Goal: Transaction & Acquisition: Purchase product/service

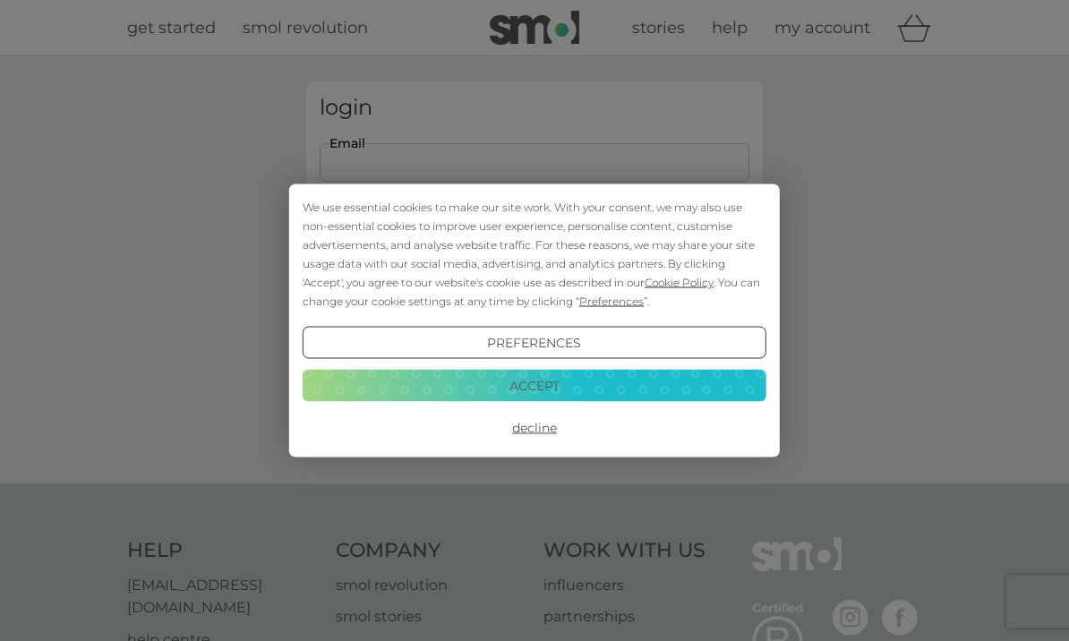
type input "[EMAIL_ADDRESS][DOMAIN_NAME]"
click at [534, 281] on button "Login" at bounding box center [535, 282] width 430 height 52
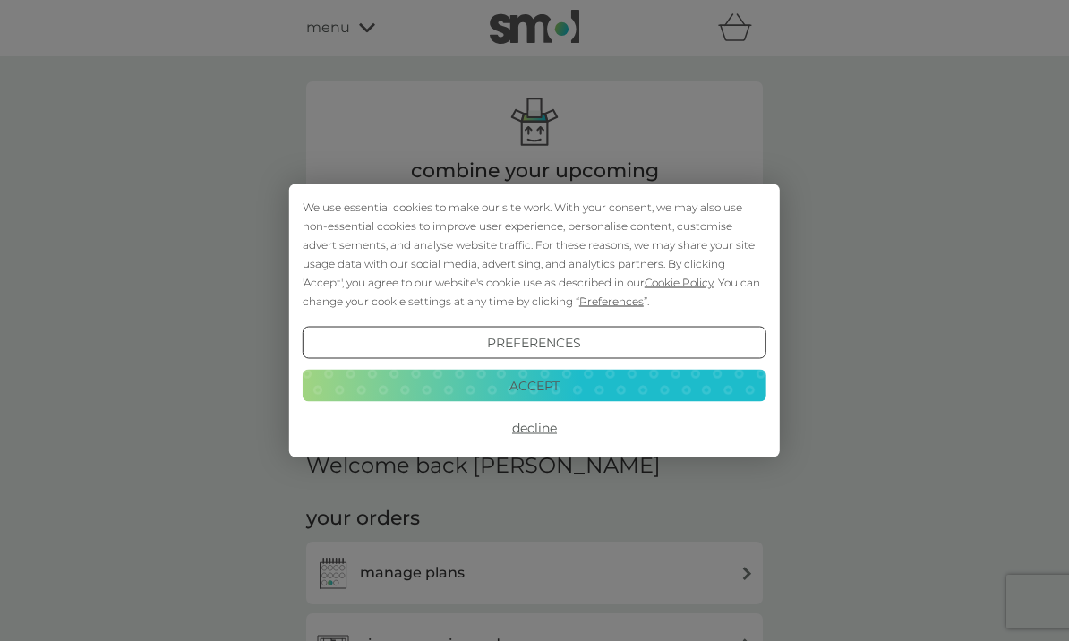
click at [659, 375] on button "Accept" at bounding box center [535, 385] width 464 height 32
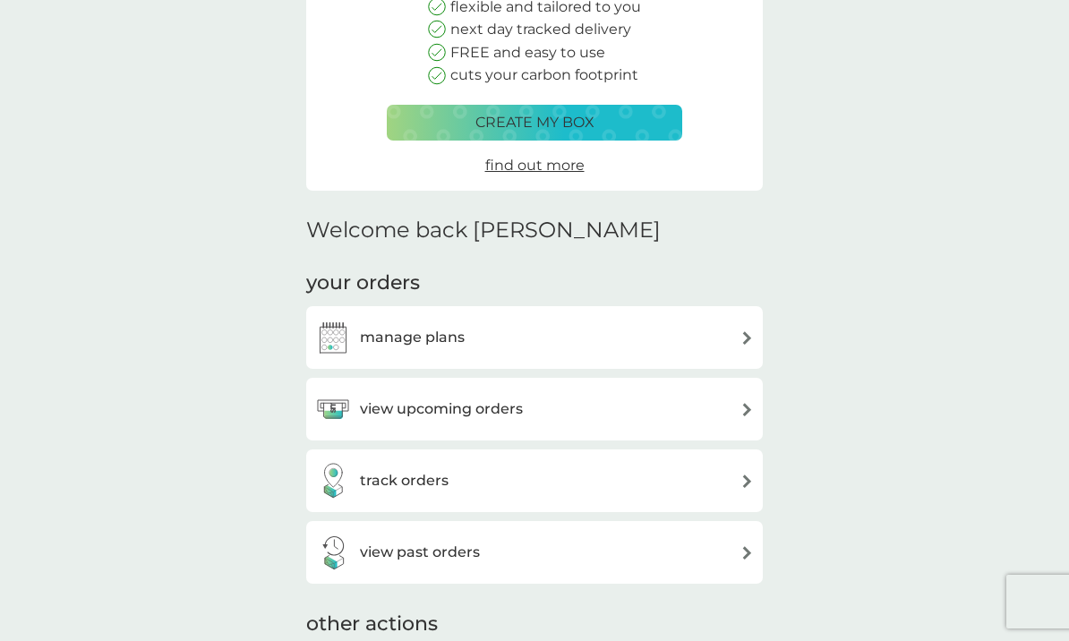
scroll to position [254, 0]
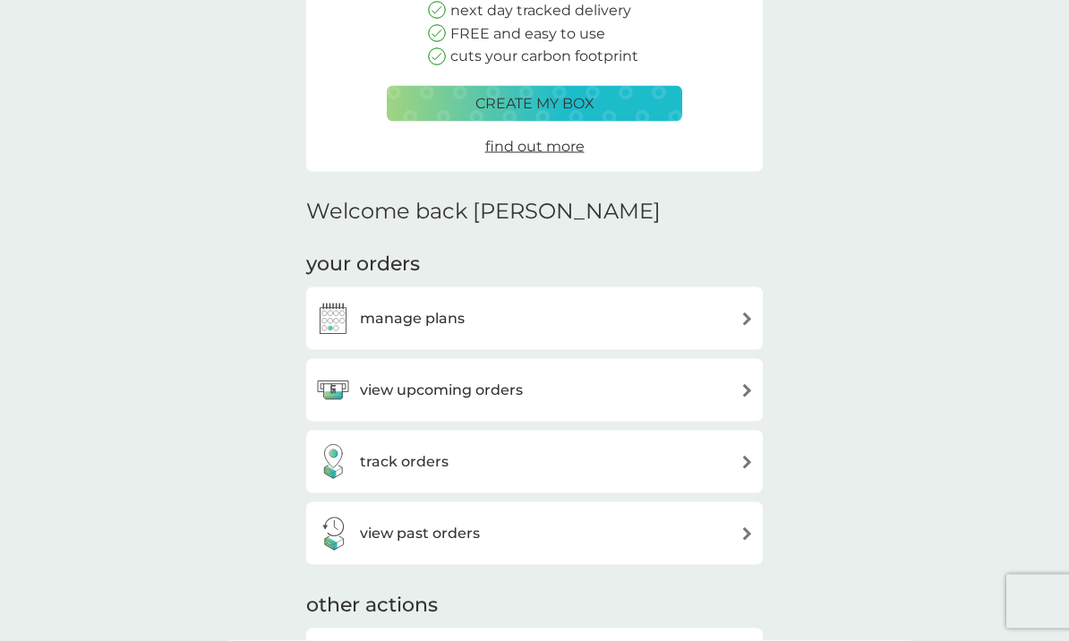
click at [740, 386] on img at bounding box center [746, 390] width 13 height 13
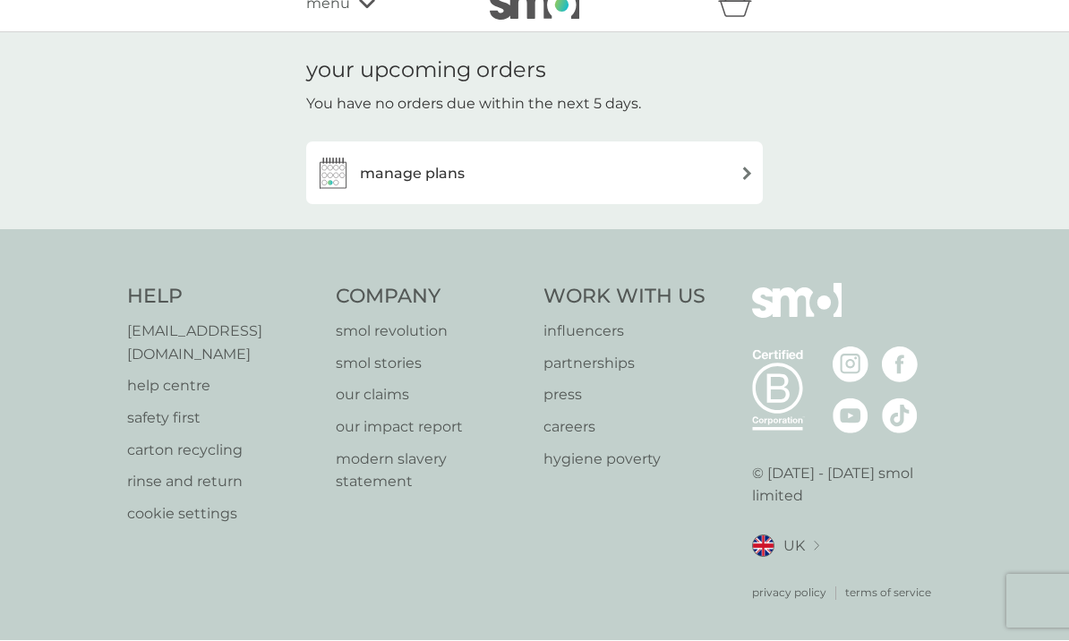
scroll to position [23, 0]
click at [746, 170] on img at bounding box center [746, 173] width 13 height 13
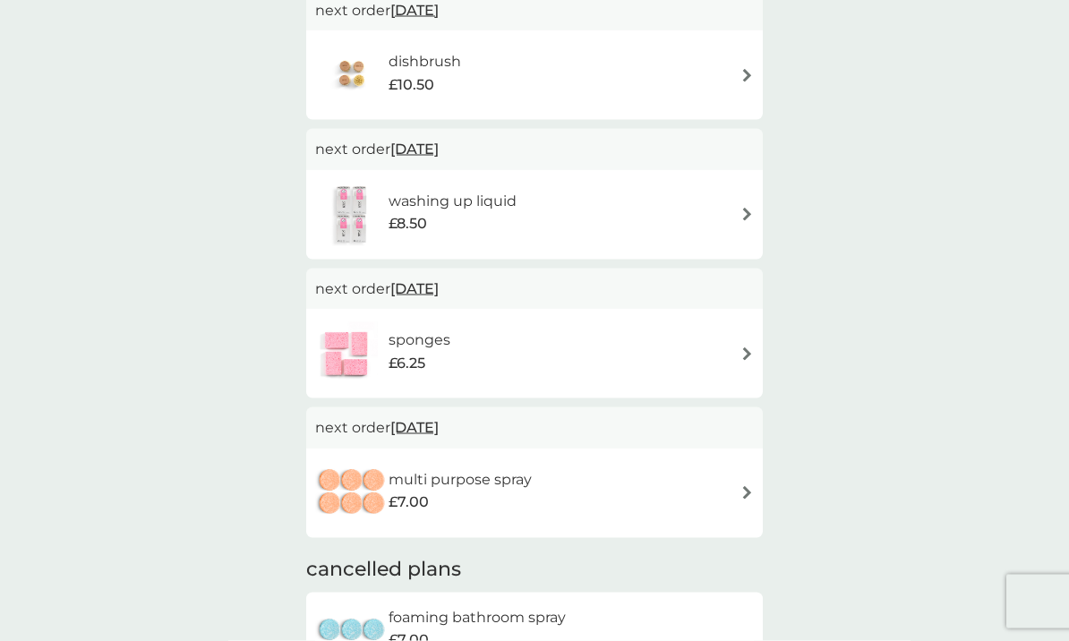
scroll to position [649, 0]
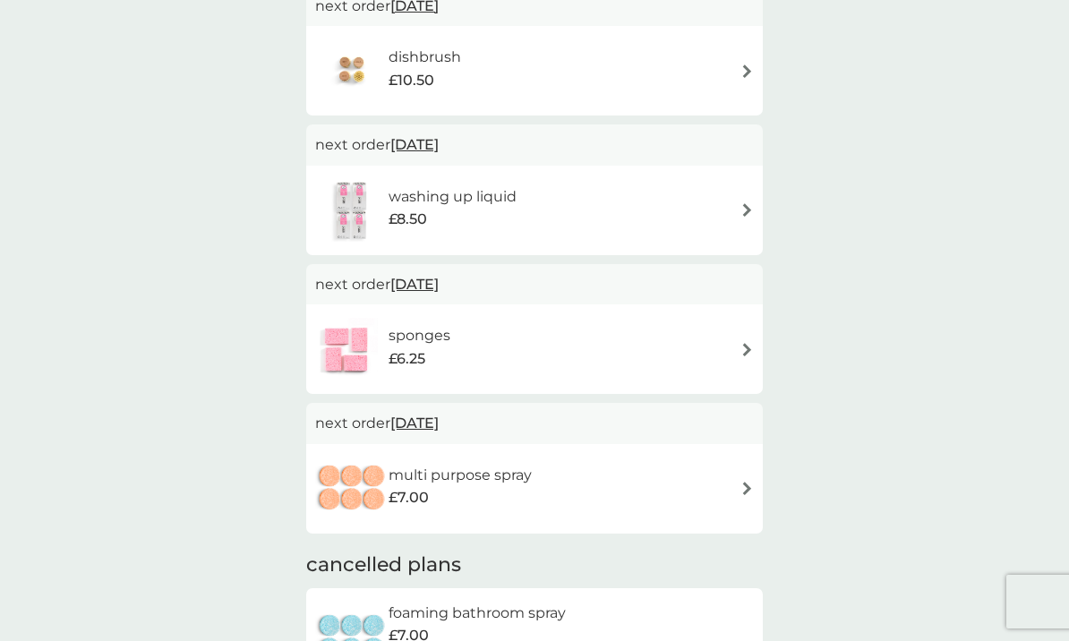
click at [746, 343] on img at bounding box center [746, 349] width 13 height 13
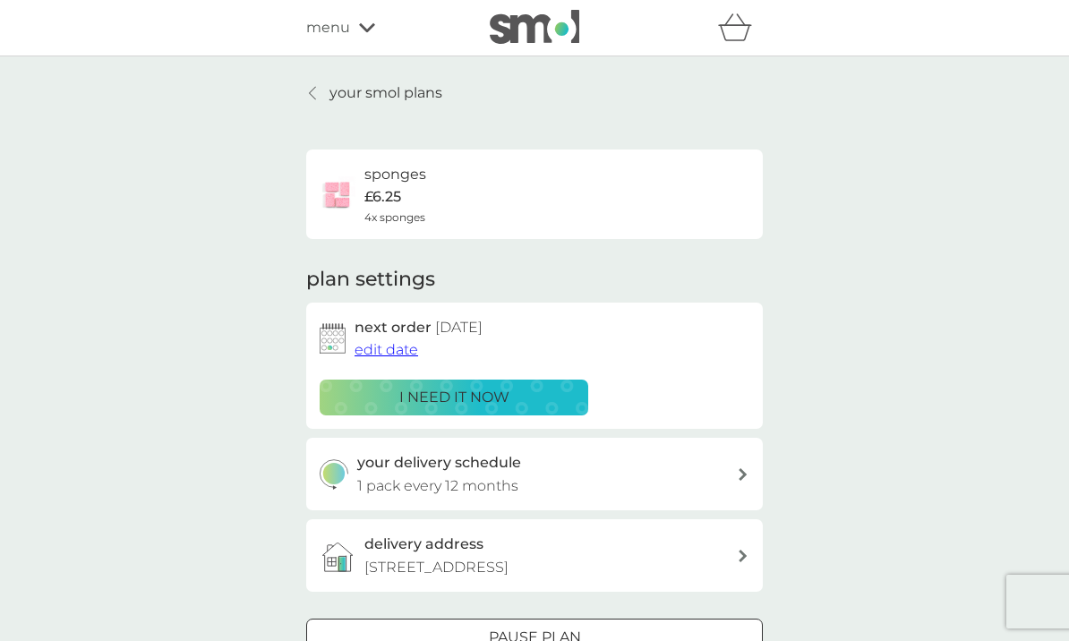
click at [514, 390] on div "i need it now" at bounding box center [453, 397] width 245 height 23
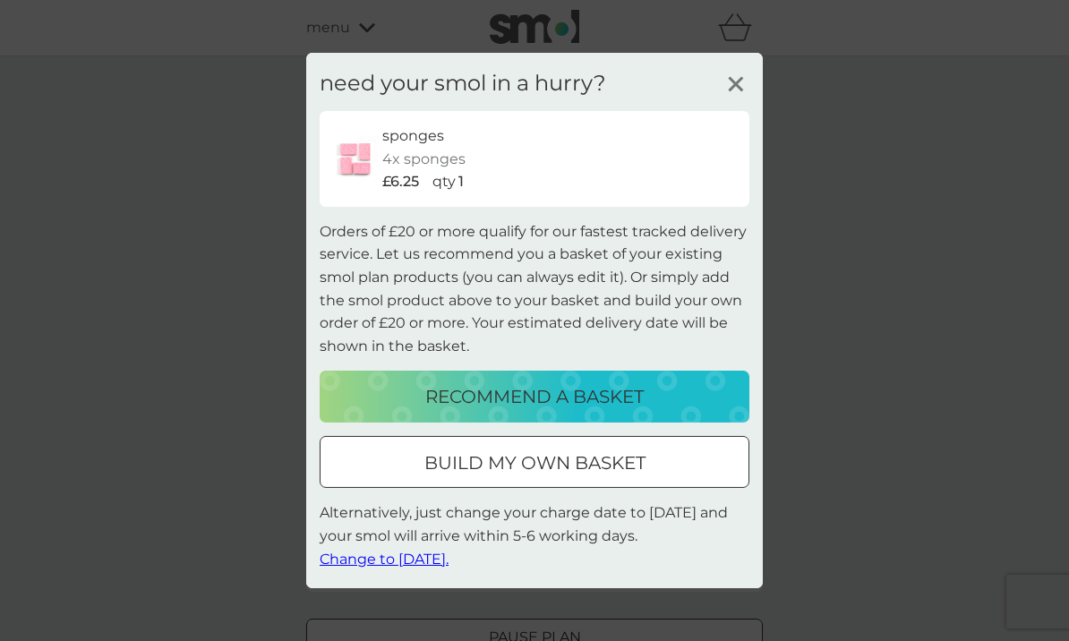
click at [684, 411] on div "recommend a basket" at bounding box center [534, 396] width 394 height 29
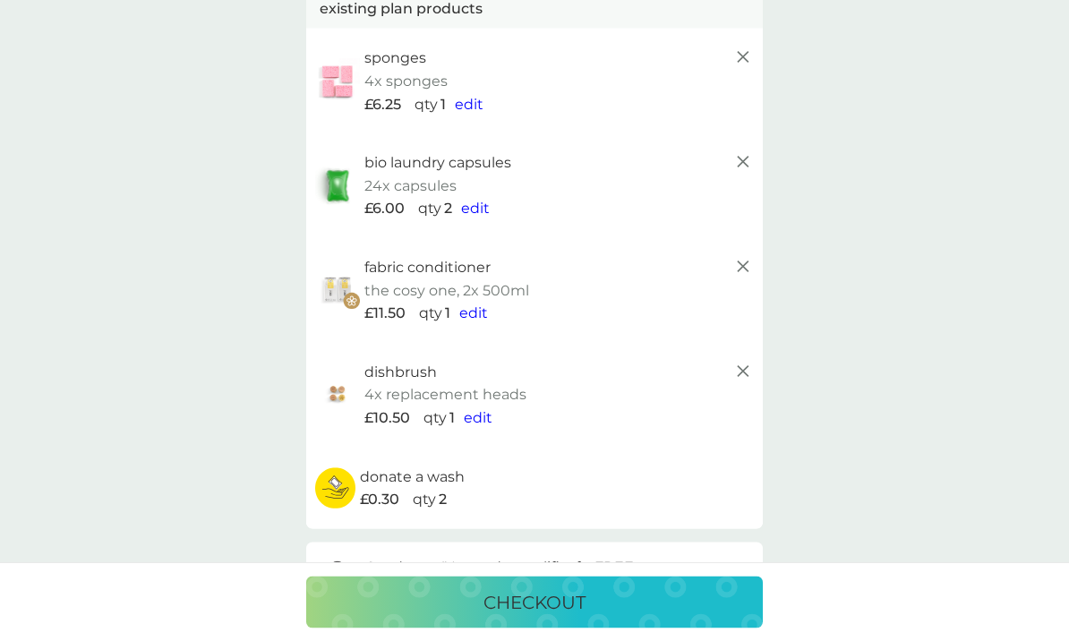
scroll to position [133, 0]
click at [745, 365] on line at bounding box center [743, 370] width 11 height 11
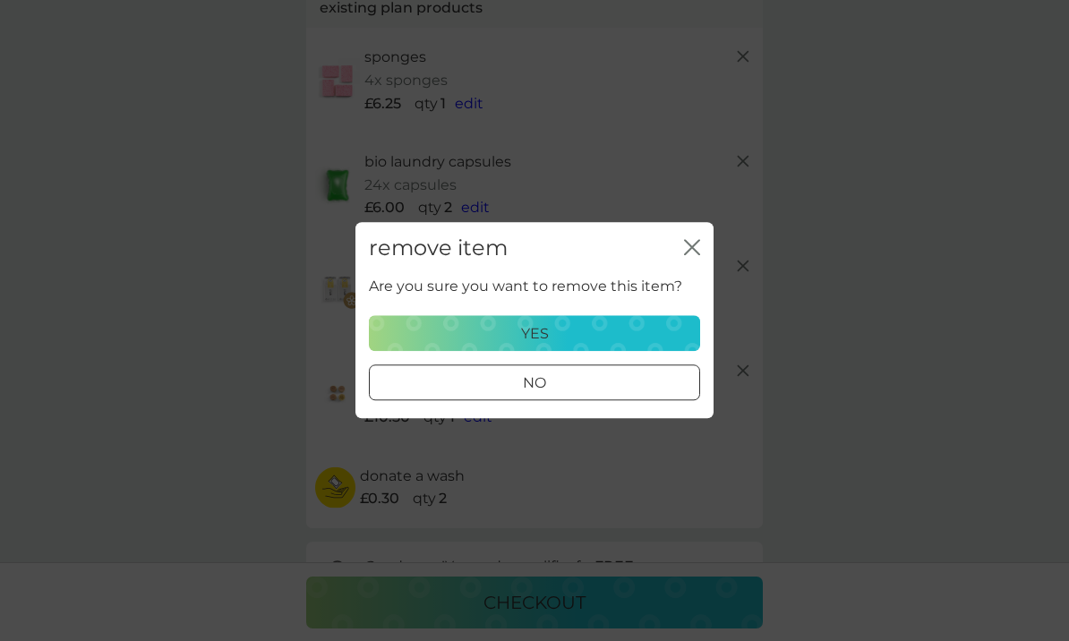
click at [663, 346] on div "yes" at bounding box center [534, 333] width 308 height 23
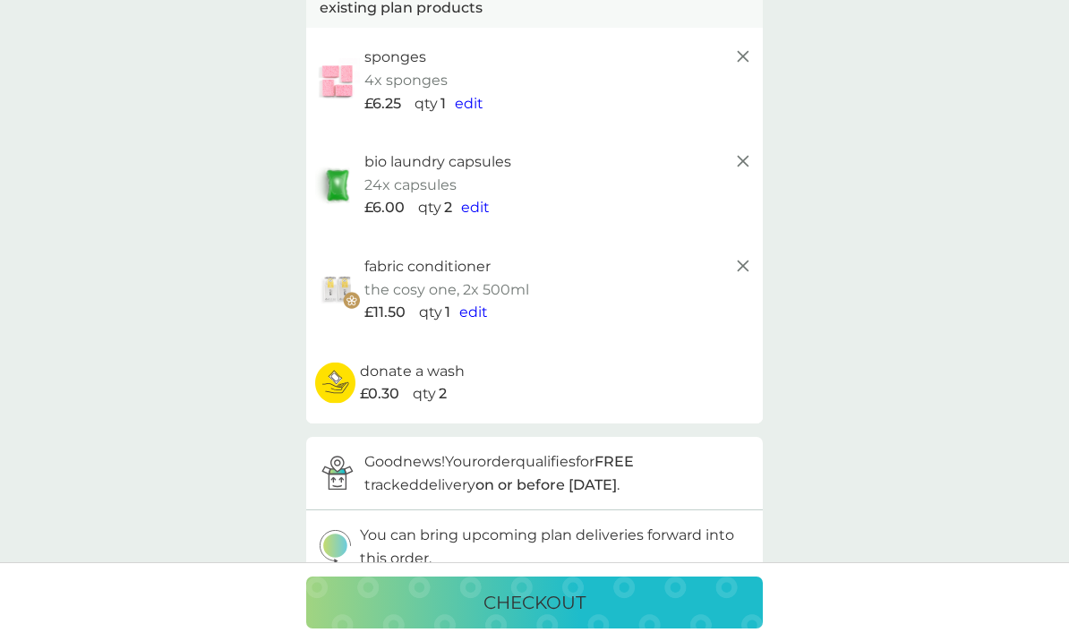
click at [474, 205] on span "edit" at bounding box center [475, 207] width 29 height 17
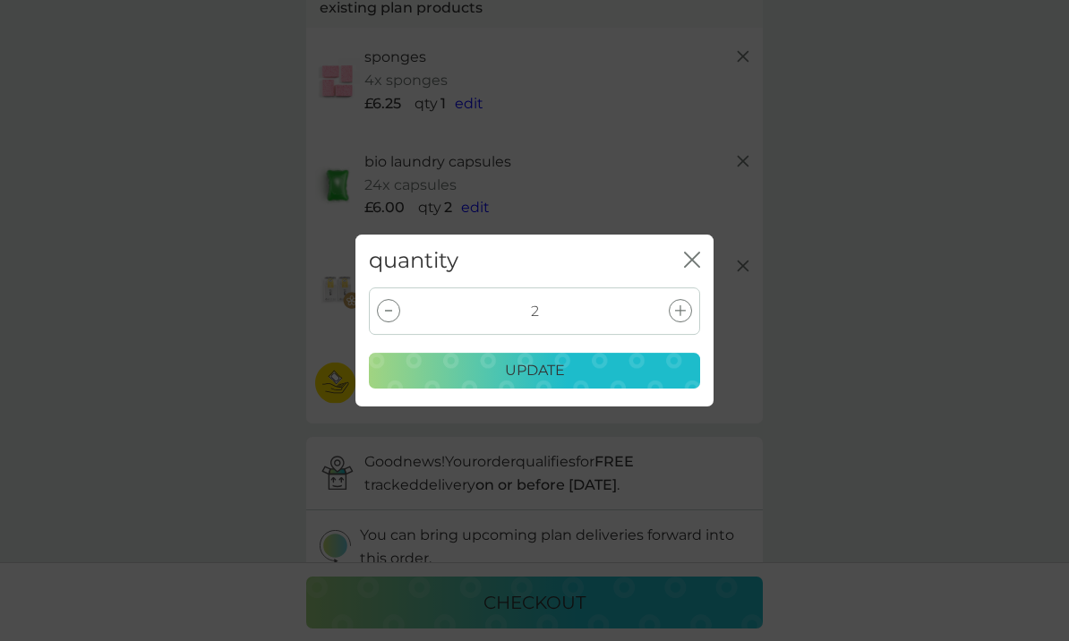
click at [382, 322] on div at bounding box center [388, 310] width 23 height 23
click at [582, 382] on div "update" at bounding box center [534, 370] width 308 height 23
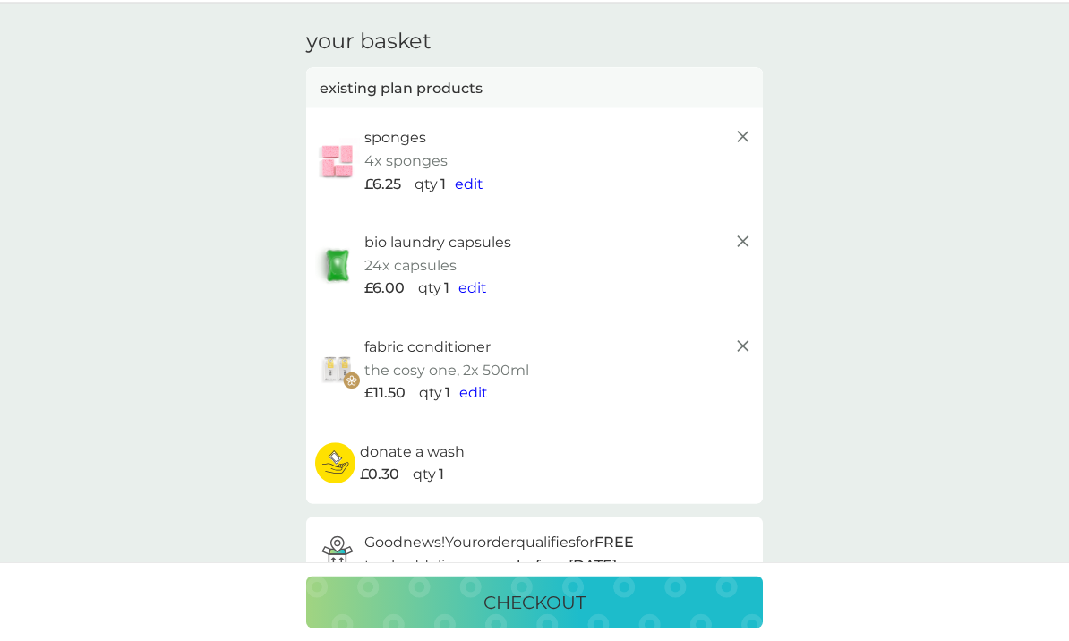
scroll to position [54, 0]
click at [743, 338] on icon at bounding box center [742, 345] width 21 height 21
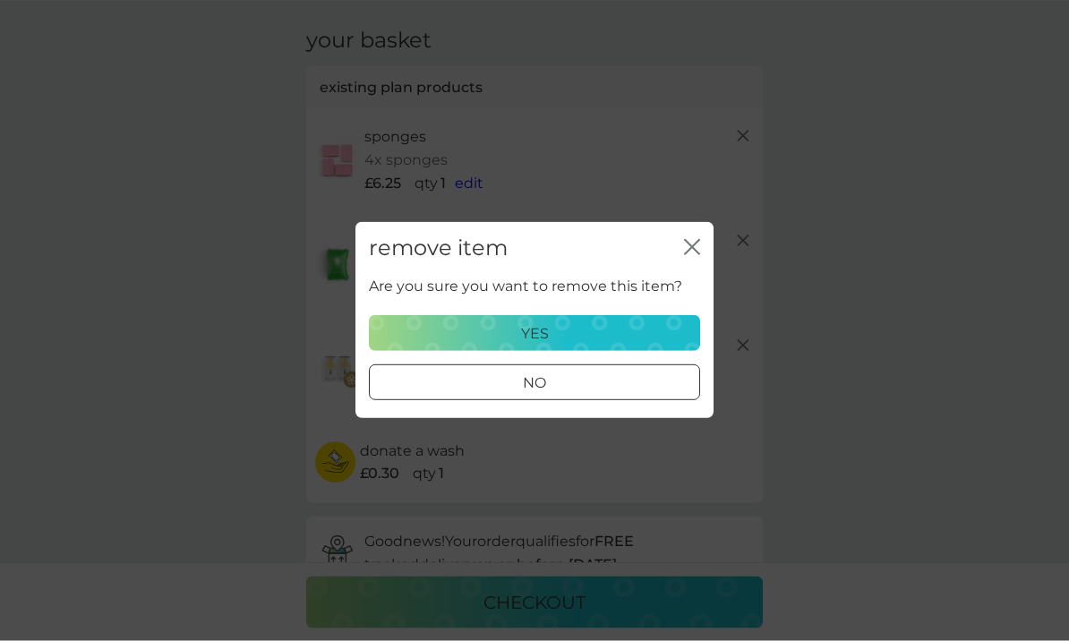
scroll to position [55, 0]
click at [669, 346] on div "yes" at bounding box center [534, 333] width 308 height 23
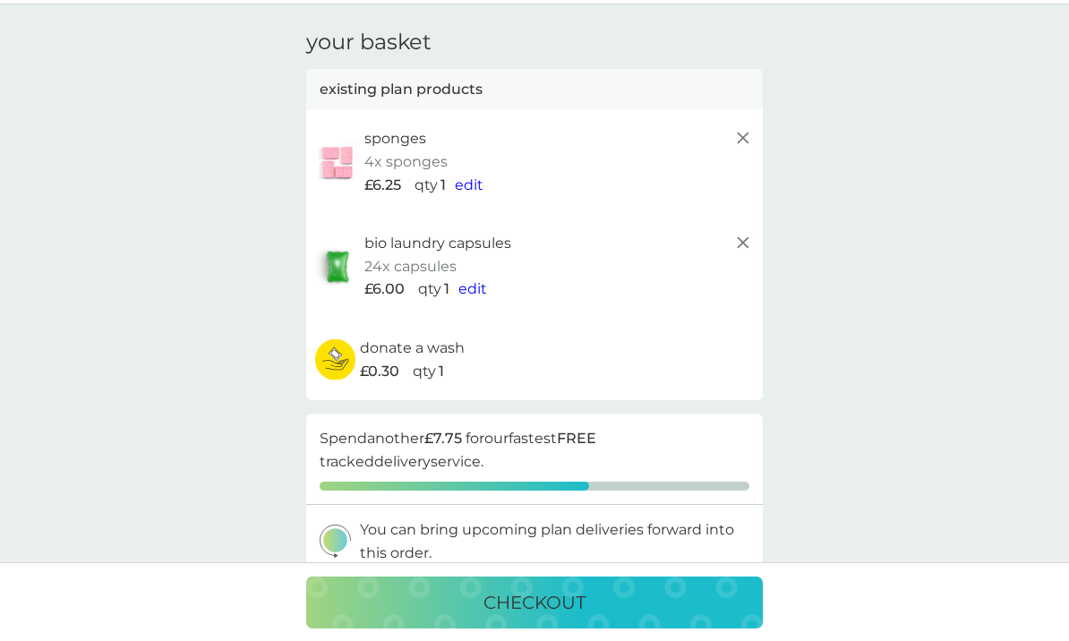
scroll to position [0, 0]
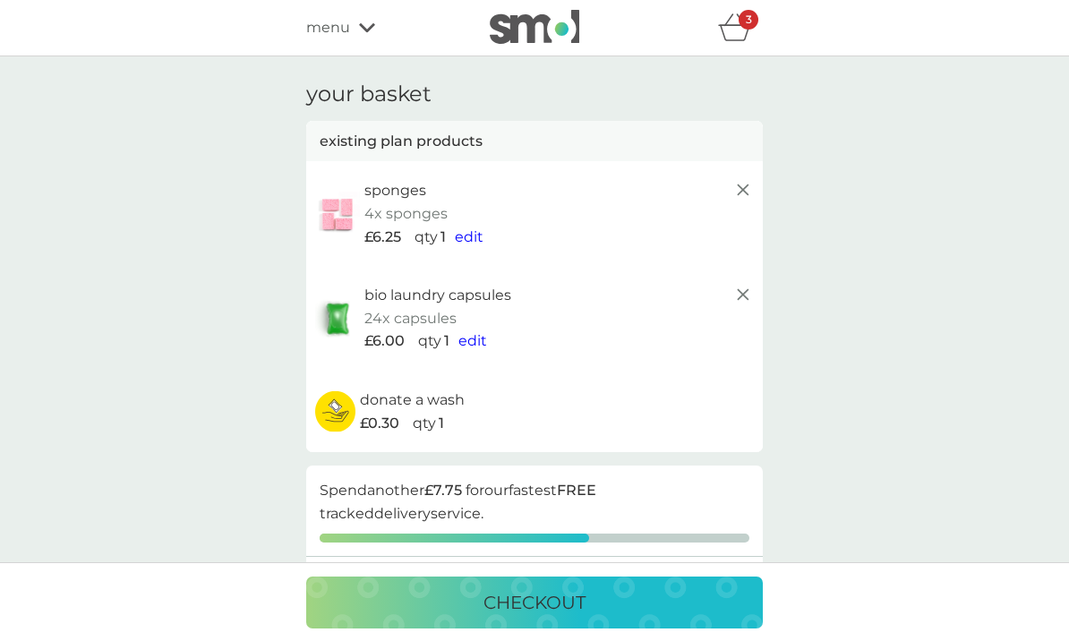
click at [737, 29] on icon "basket" at bounding box center [735, 27] width 34 height 28
click at [759, 21] on div "3" at bounding box center [740, 28] width 45 height 36
click at [747, 20] on p "3" at bounding box center [749, 20] width 6 height 0
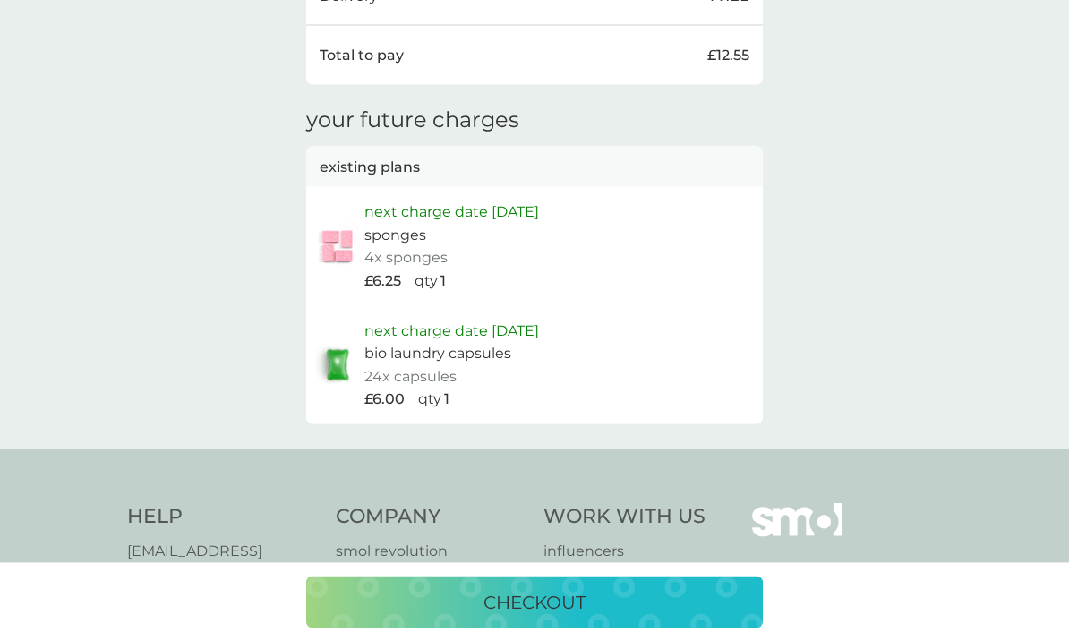
scroll to position [875, 0]
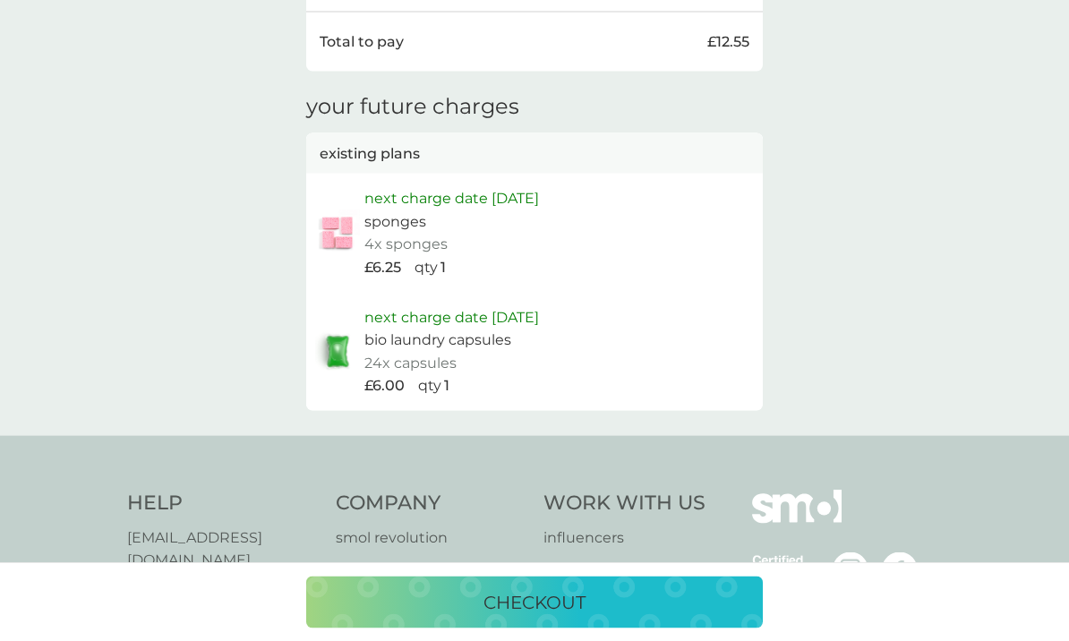
click at [606, 617] on div "checkout" at bounding box center [534, 602] width 421 height 29
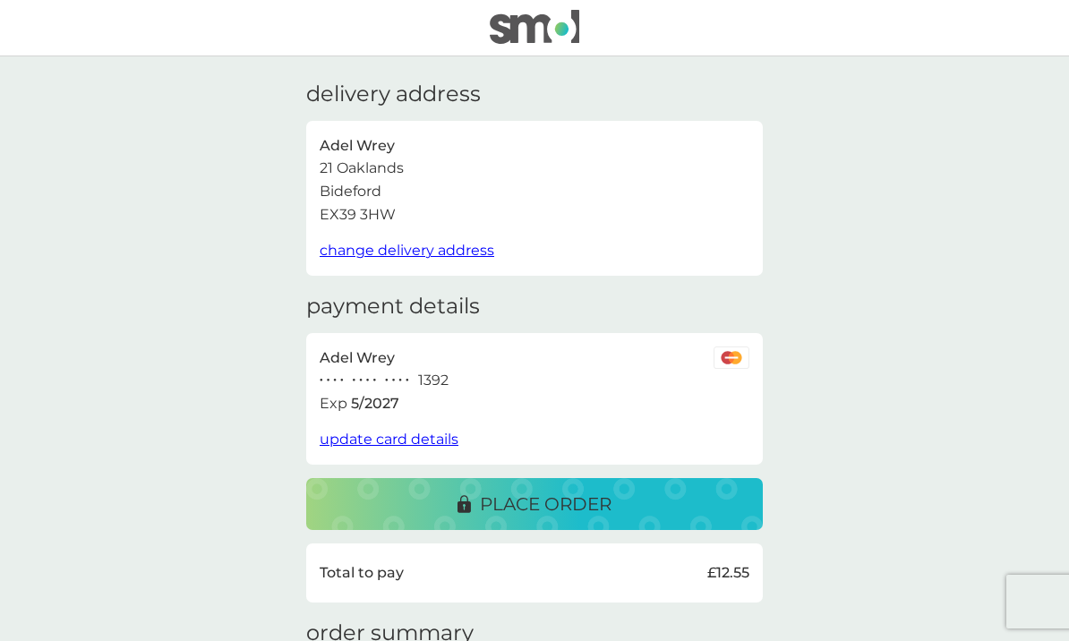
click at [636, 494] on div "place order" at bounding box center [534, 504] width 421 height 29
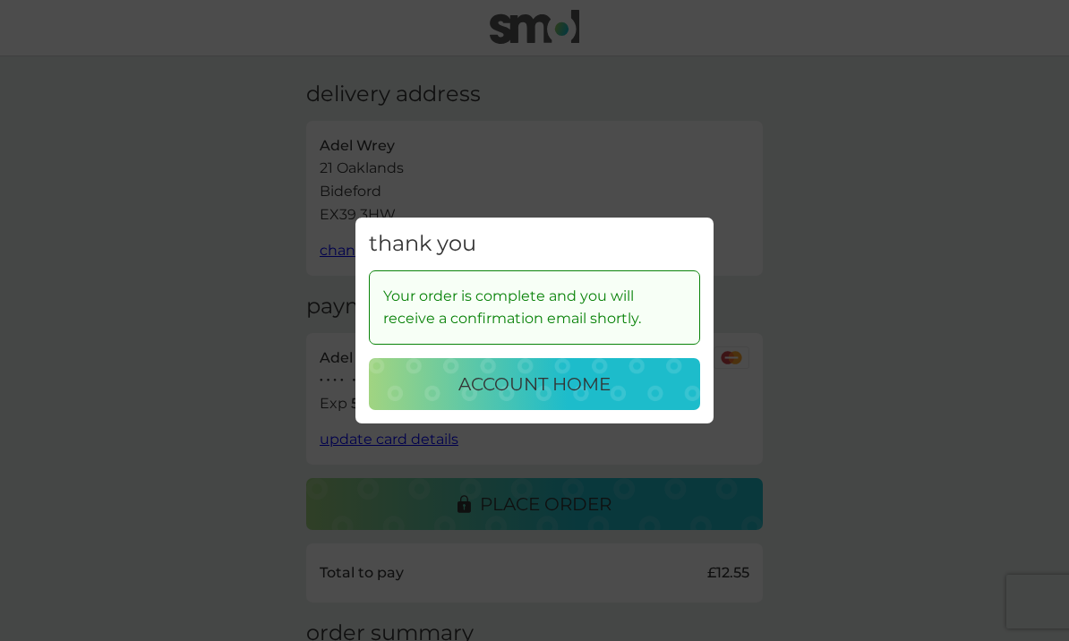
click at [670, 379] on div "account home" at bounding box center [534, 384] width 295 height 29
